Goal: Information Seeking & Learning: Learn about a topic

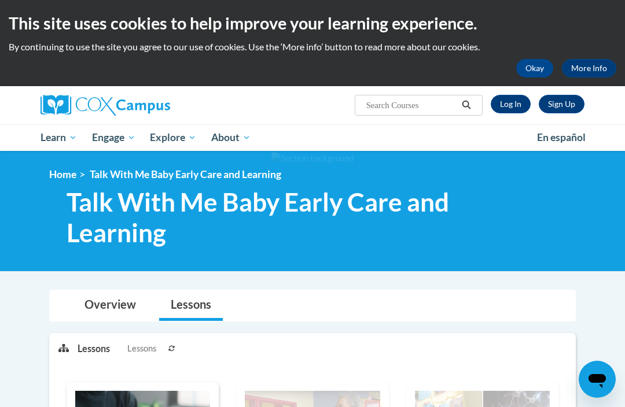
click at [111, 307] on link "Overview" at bounding box center [110, 305] width 75 height 31
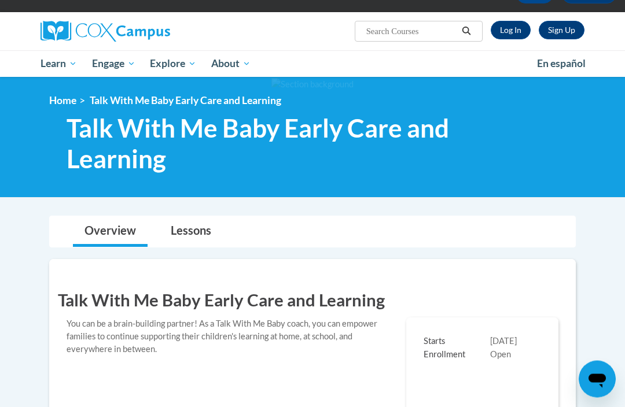
scroll to position [74, 0]
click at [0, 0] on span "Talk with Me Baby Integration Guide" at bounding box center [0, 0] width 0 height 0
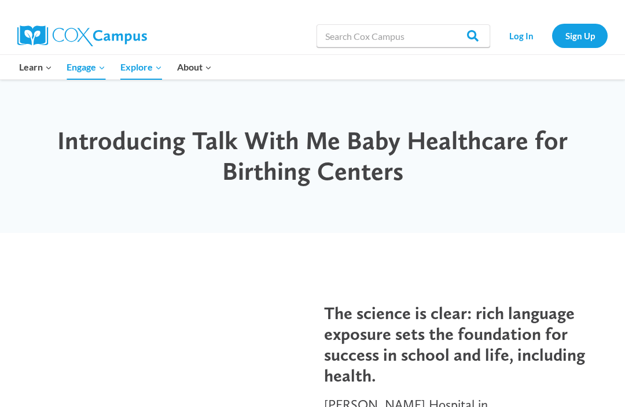
click at [0, 0] on link "Early Care and Learning" at bounding box center [0, 0] width 0 height 0
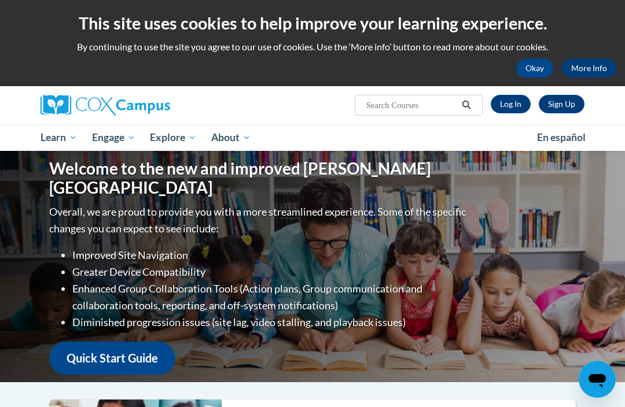
click at [0, 0] on span "Early Care and Learning" at bounding box center [0, 0] width 0 height 0
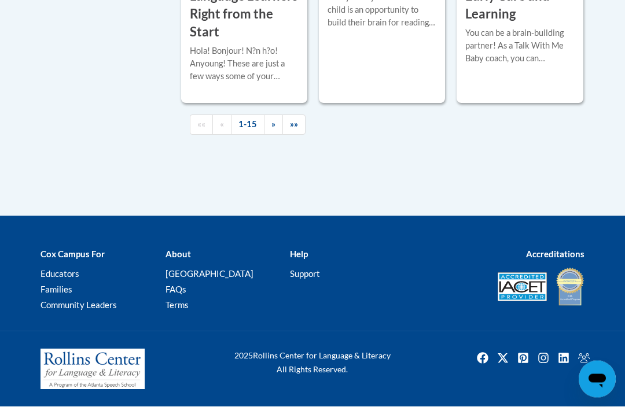
scroll to position [2162, 0]
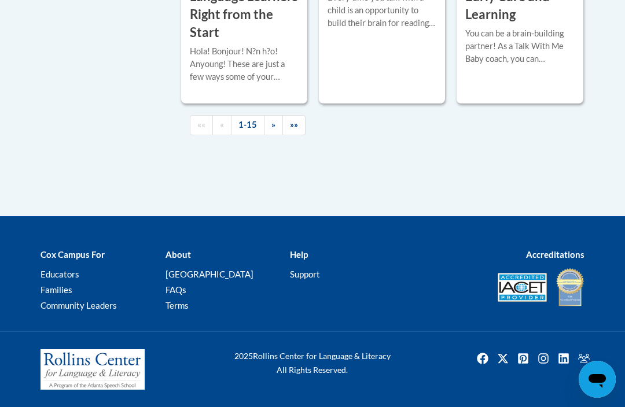
click at [524, 65] on div "You can be a brain-building partner! As a Talk With Me Baby coach, you can empo…" at bounding box center [519, 46] width 109 height 38
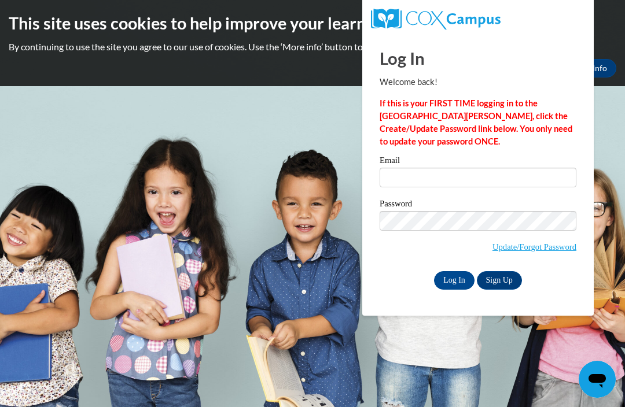
click at [437, 187] on input "Email" at bounding box center [478, 178] width 197 height 20
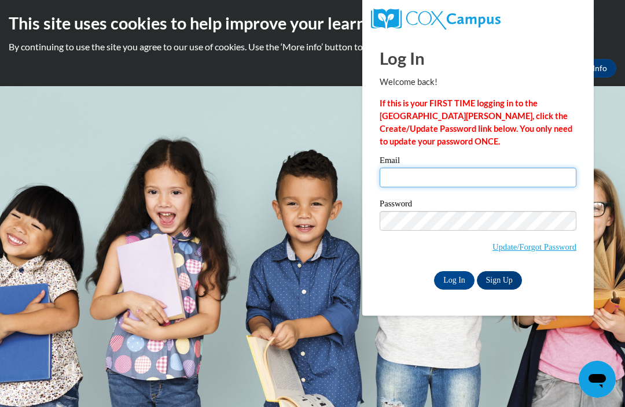
type input "kreid1@my.athens.edu"
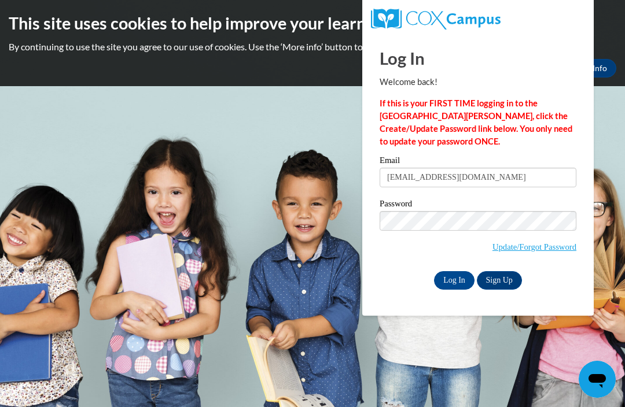
click at [454, 279] on input "Log In" at bounding box center [454, 280] width 41 height 19
click at [453, 280] on input "Log In" at bounding box center [454, 280] width 41 height 19
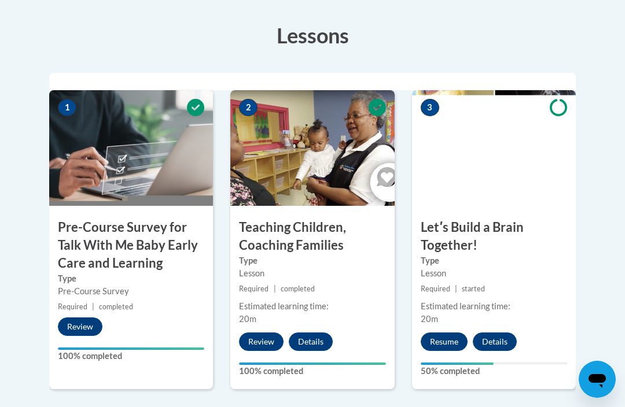
scroll to position [347, 0]
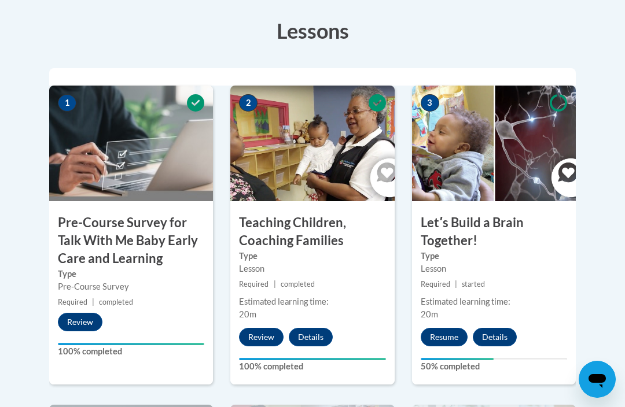
click at [441, 335] on button "Resume" at bounding box center [444, 337] width 47 height 19
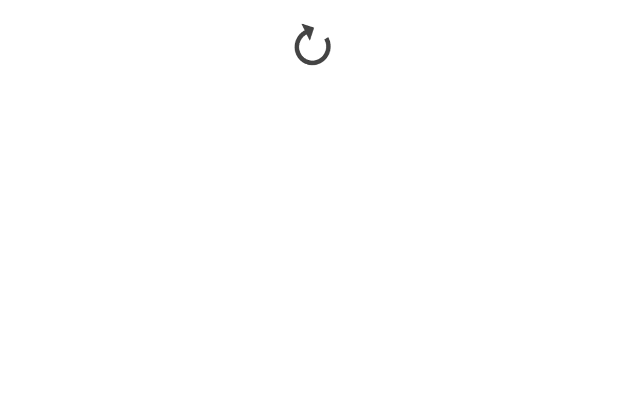
scroll to position [517, 0]
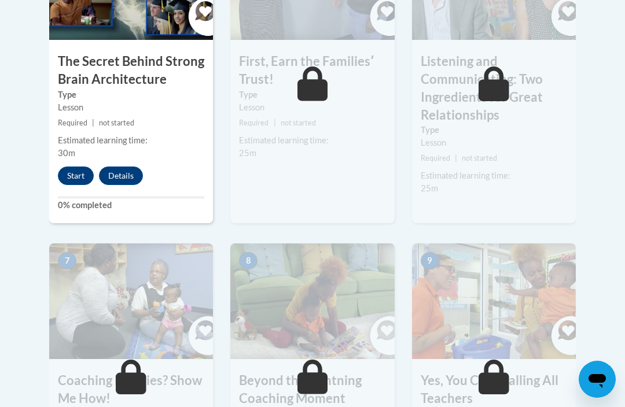
scroll to position [822, 0]
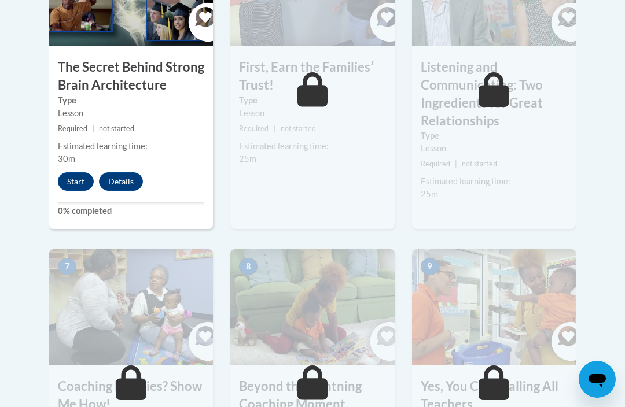
click at [80, 177] on button "Start" at bounding box center [76, 181] width 36 height 19
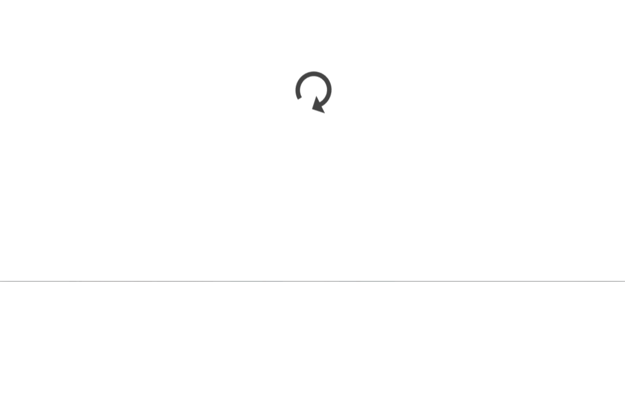
scroll to position [1136, 0]
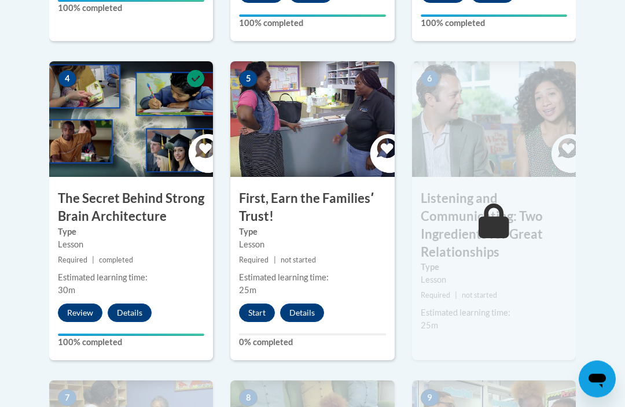
scroll to position [700, 0]
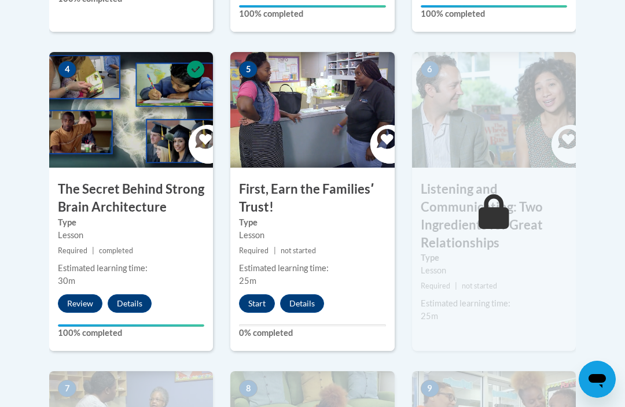
click at [261, 299] on button "Start" at bounding box center [257, 304] width 36 height 19
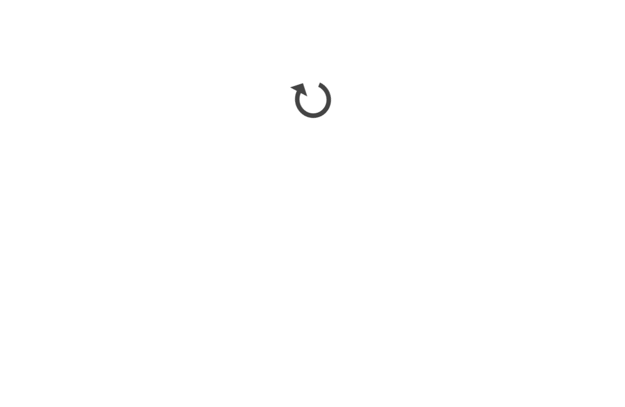
scroll to position [988, 0]
